Goal: Transaction & Acquisition: Purchase product/service

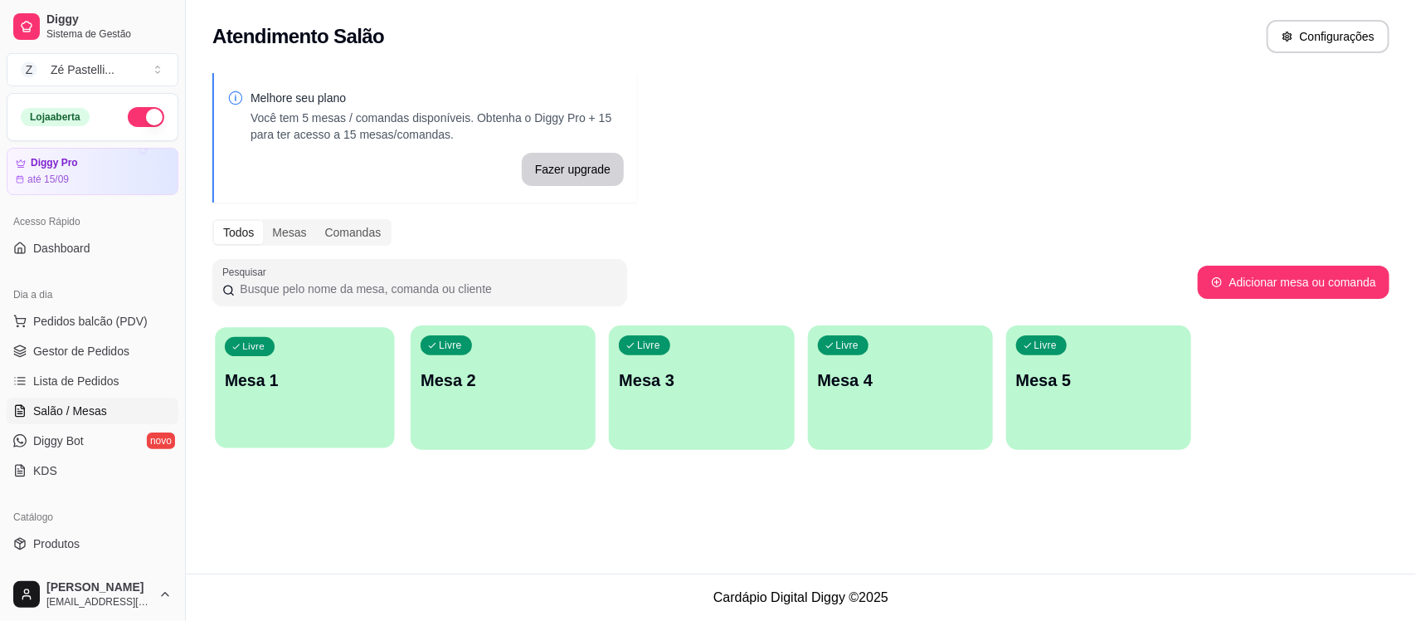
click at [319, 367] on div "Livre Mesa 1" at bounding box center [304, 377] width 179 height 101
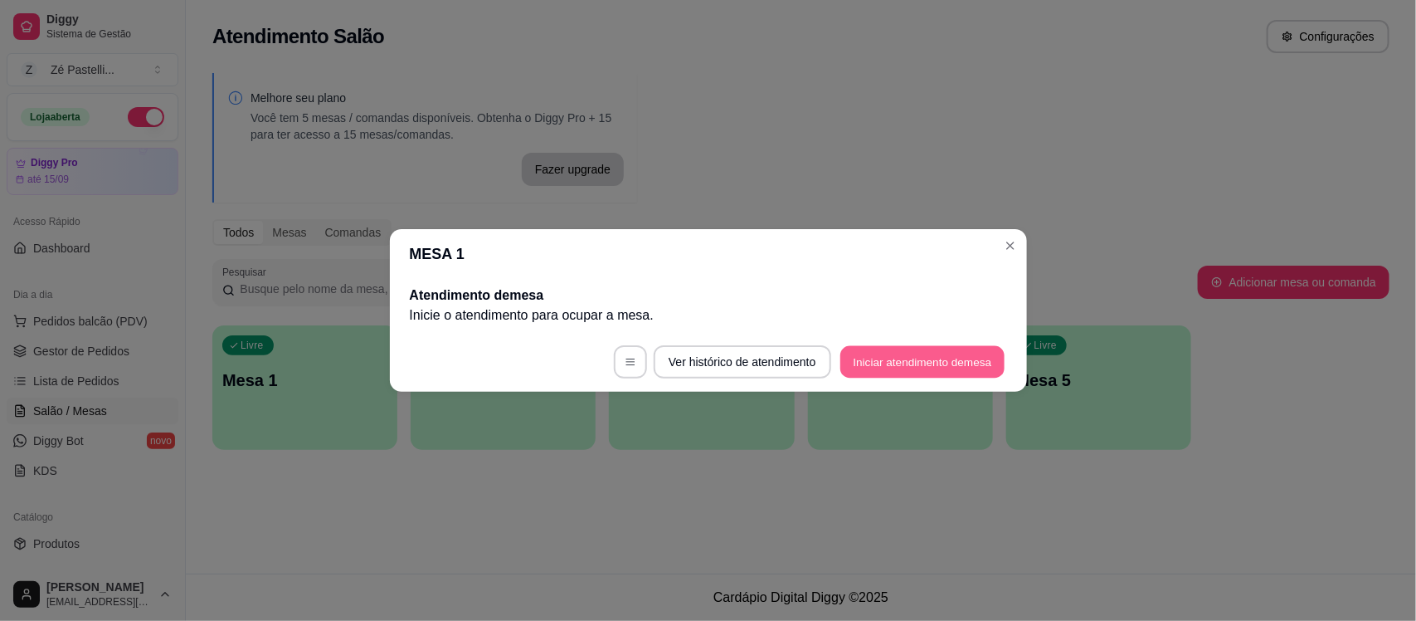
click at [929, 363] on button "Iniciar atendimento de mesa" at bounding box center [922, 362] width 164 height 32
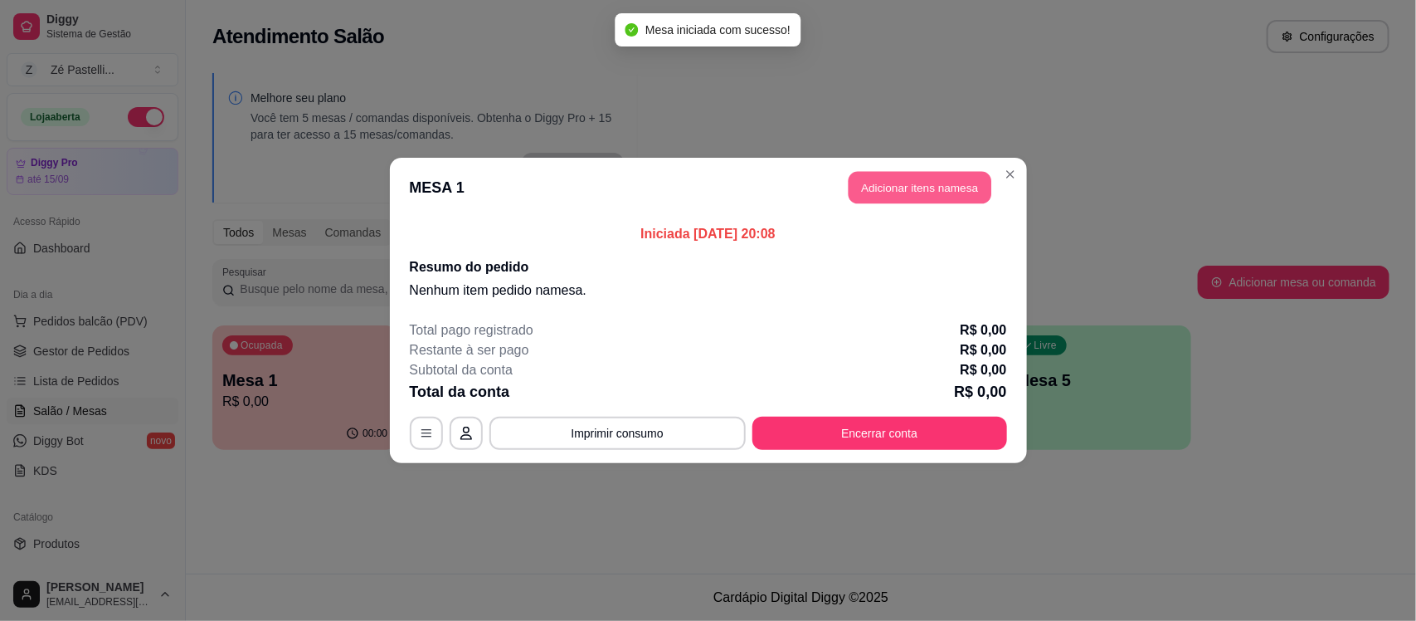
click at [929, 185] on button "Adicionar itens na mesa" at bounding box center [920, 188] width 143 height 32
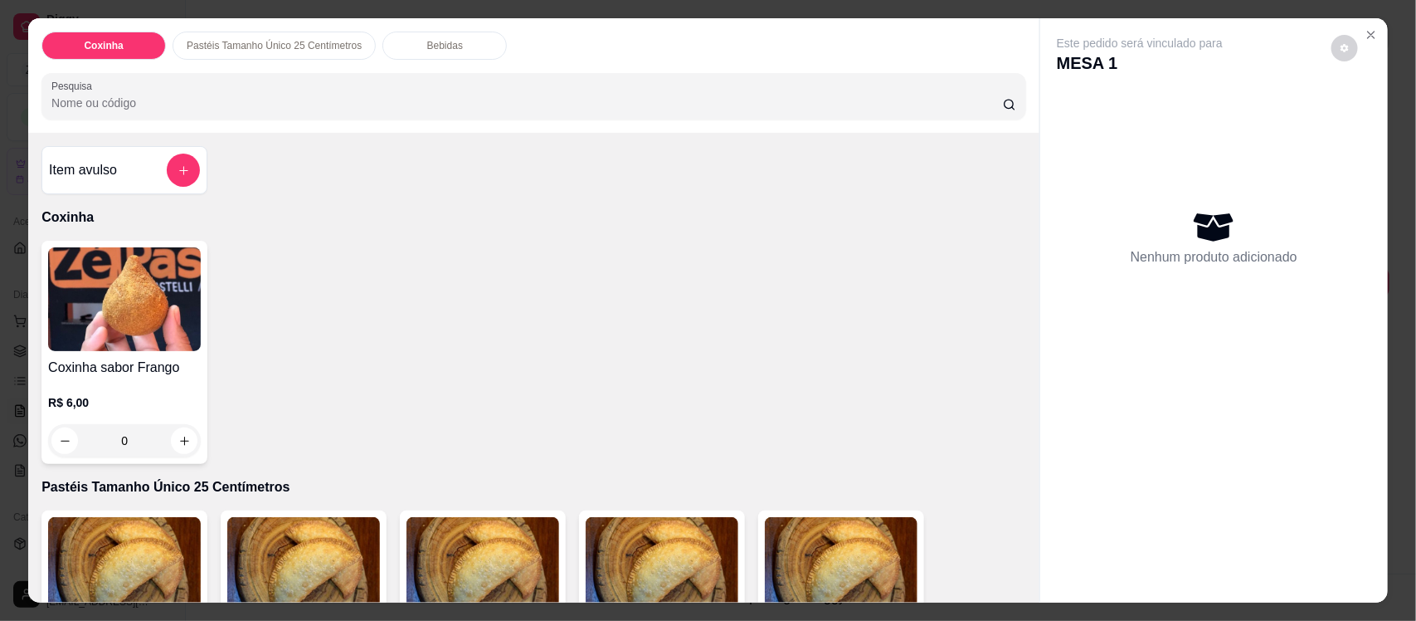
click at [66, 349] on img at bounding box center [124, 299] width 153 height 104
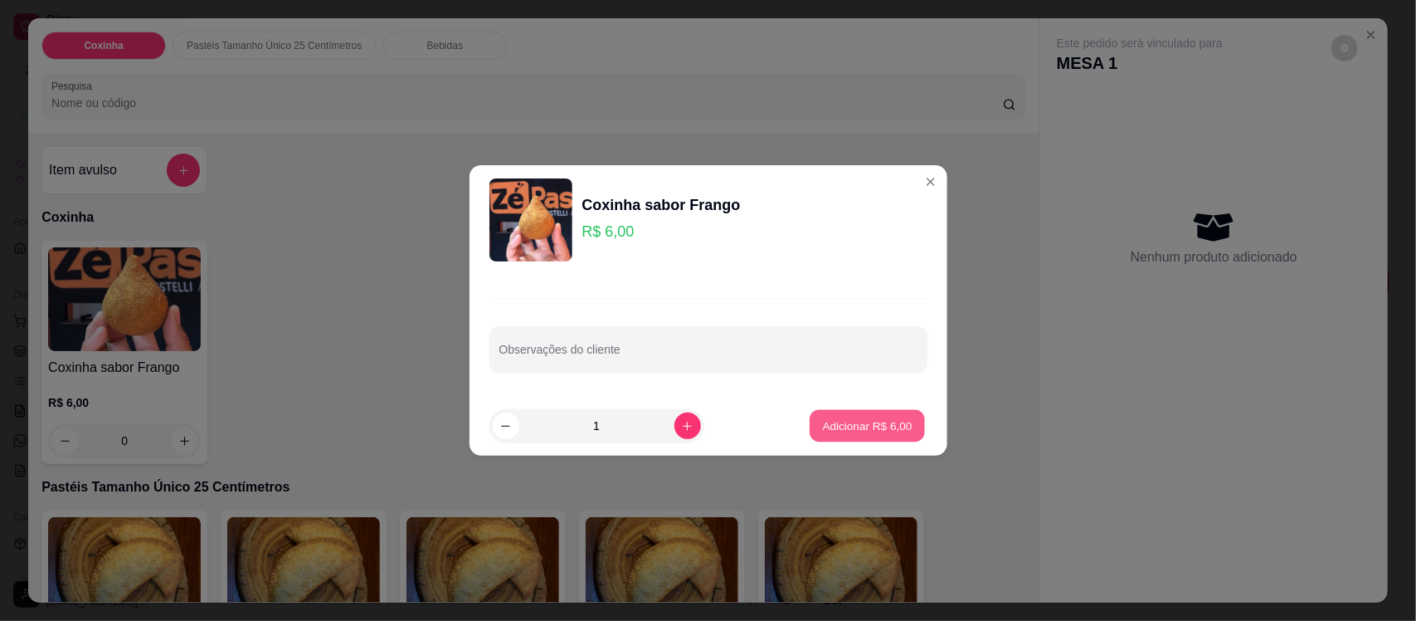
click at [856, 421] on p "Adicionar R$ 6,00" at bounding box center [868, 425] width 90 height 16
type input "1"
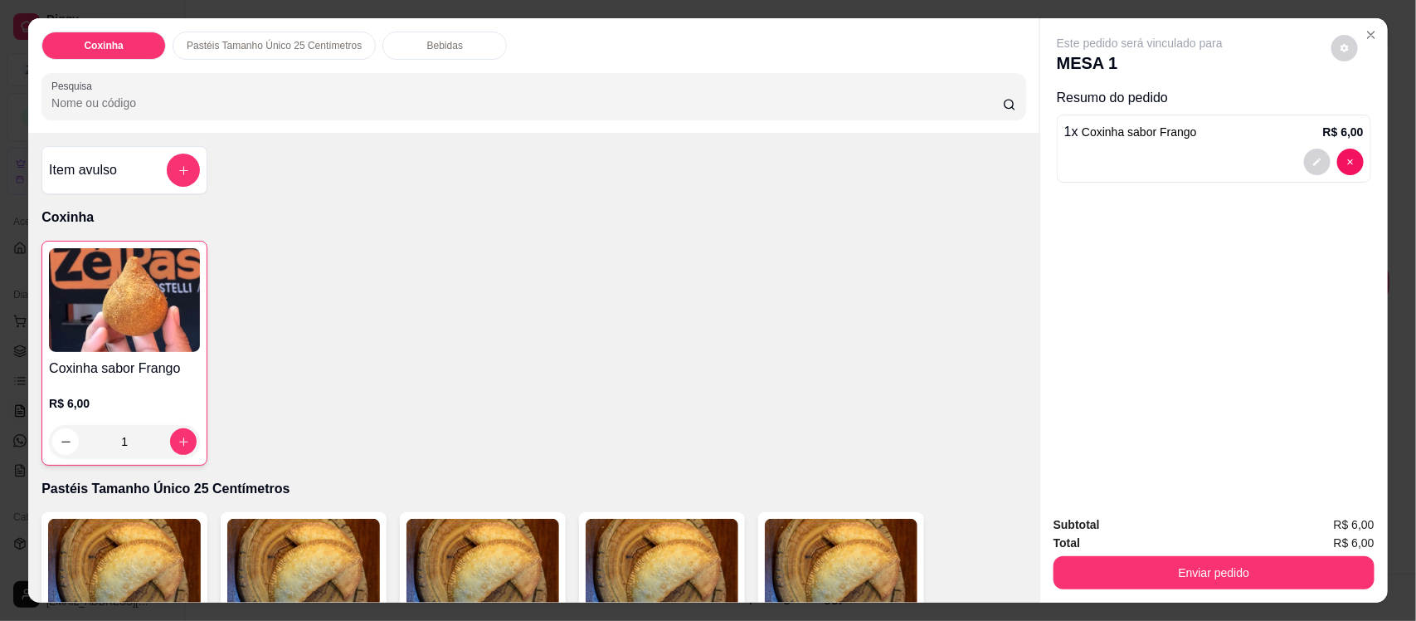
click at [131, 546] on img at bounding box center [124, 570] width 153 height 104
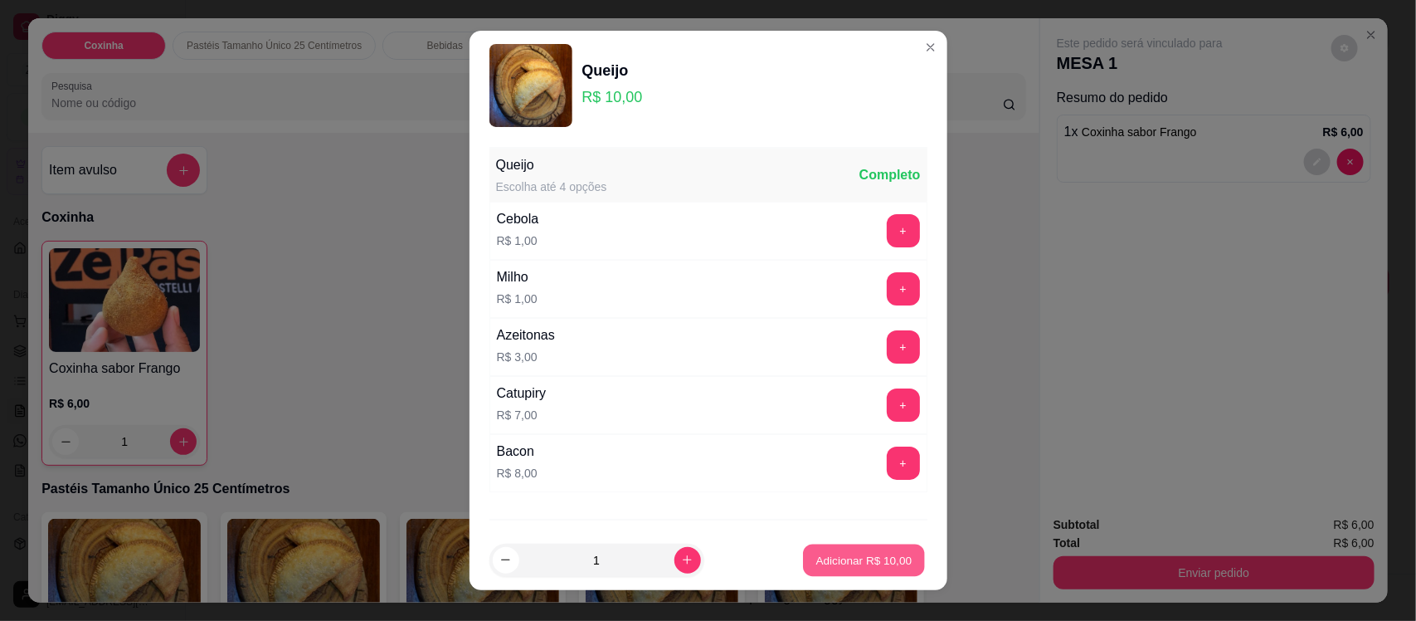
click at [859, 550] on button "Adicionar R$ 10,00" at bounding box center [865, 559] width 122 height 32
type input "1"
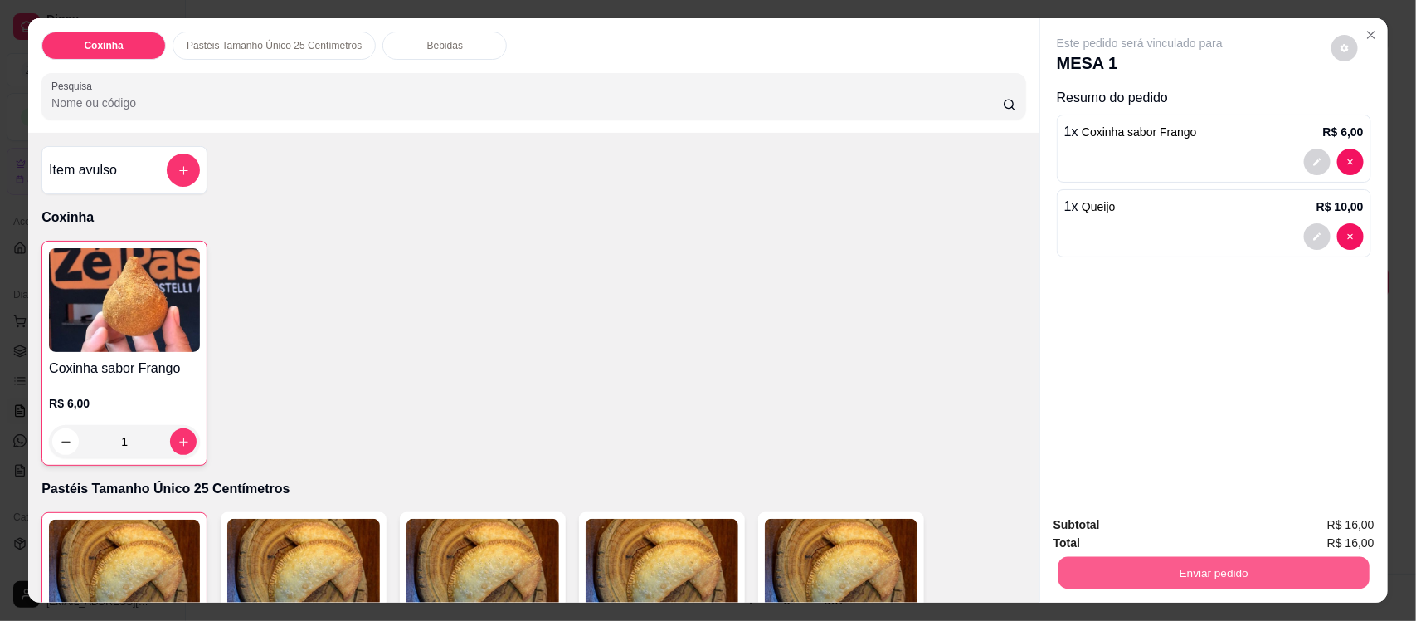
click at [1195, 567] on button "Enviar pedido" at bounding box center [1214, 572] width 311 height 32
click at [1164, 536] on button "Não registrar e enviar pedido" at bounding box center [1158, 531] width 168 height 31
